Goal: Task Accomplishment & Management: Complete application form

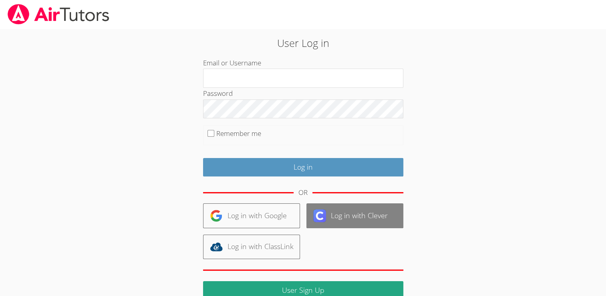
scroll to position [26, 0]
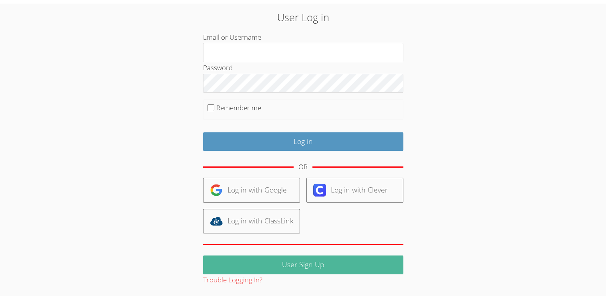
click at [350, 263] on link "User Sign Up" at bounding box center [303, 264] width 200 height 19
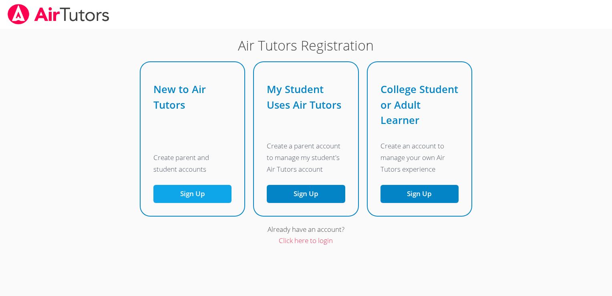
click at [205, 196] on button "Sign Up" at bounding box center [193, 194] width 78 height 18
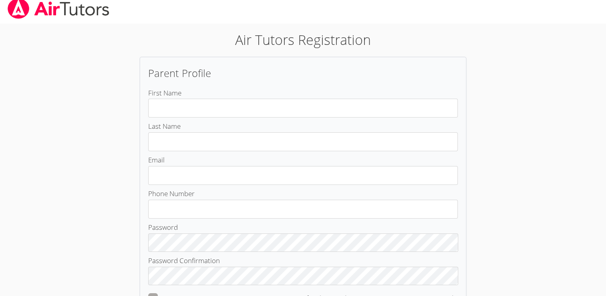
scroll to position [5, 0]
